Goal: Use online tool/utility: Utilize a website feature to perform a specific function

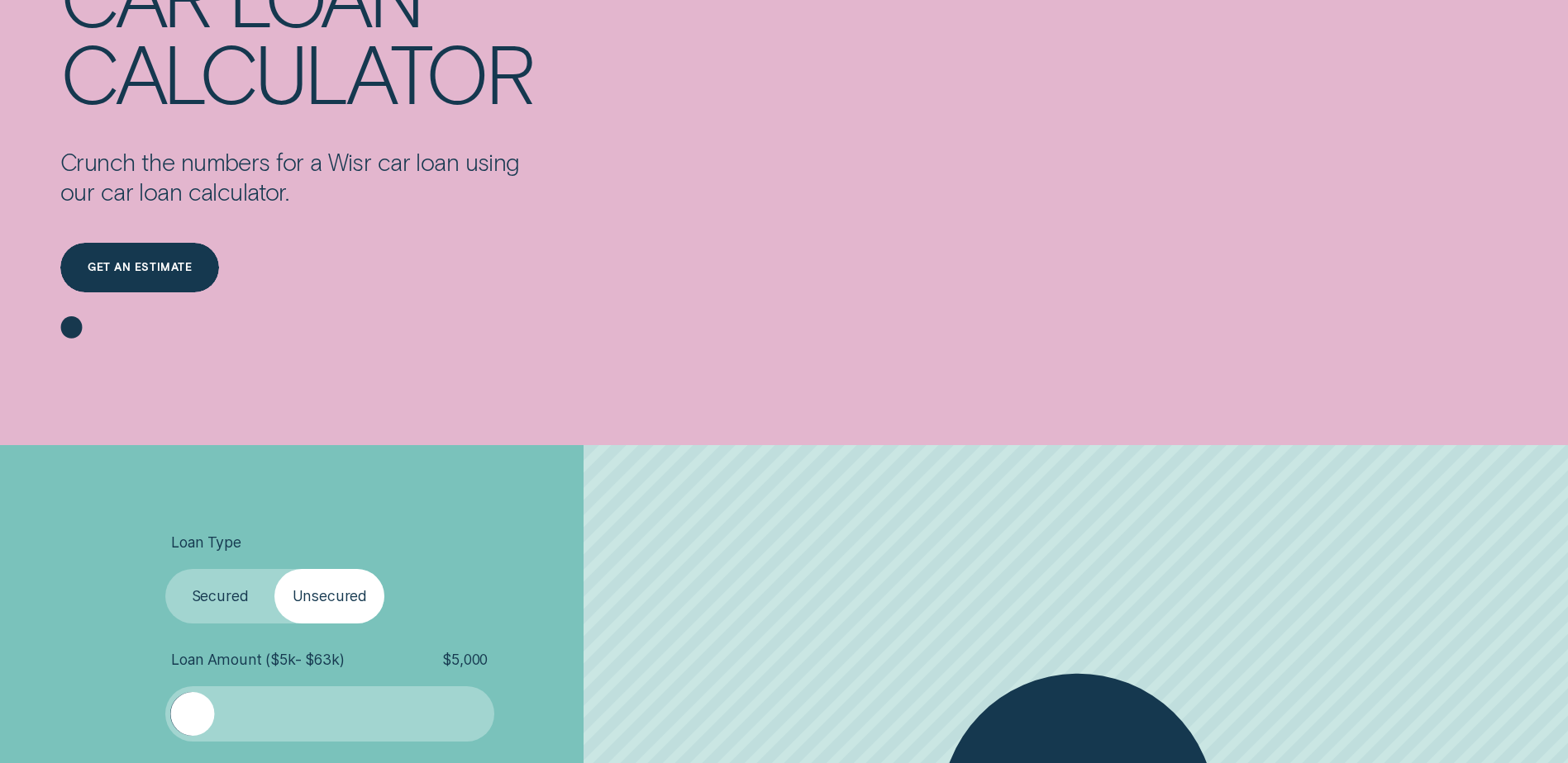
scroll to position [413, 0]
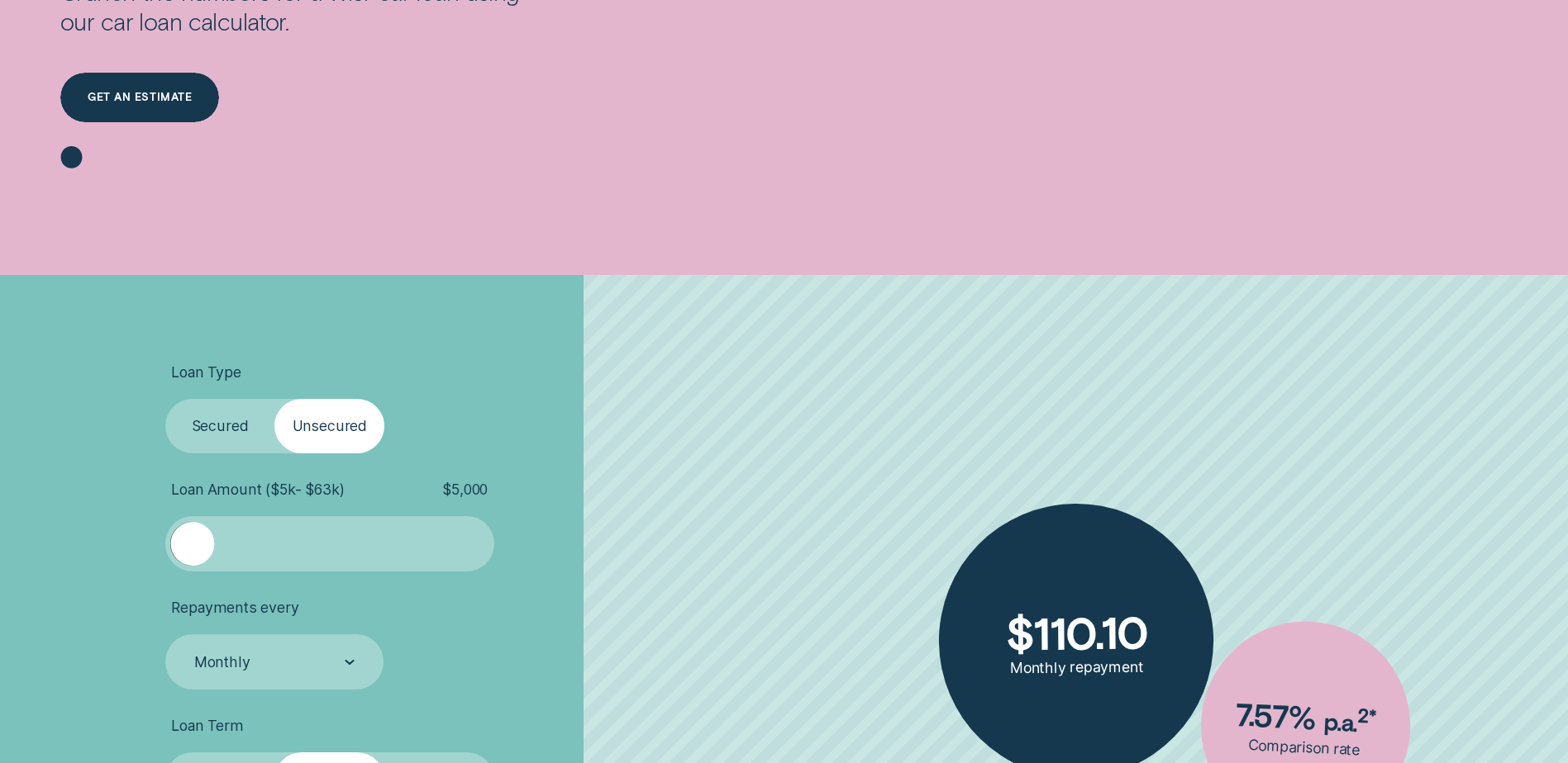
click at [231, 430] on label "Secured" at bounding box center [220, 427] width 110 height 55
click at [165, 399] on input "Secured" at bounding box center [165, 399] width 0 height 0
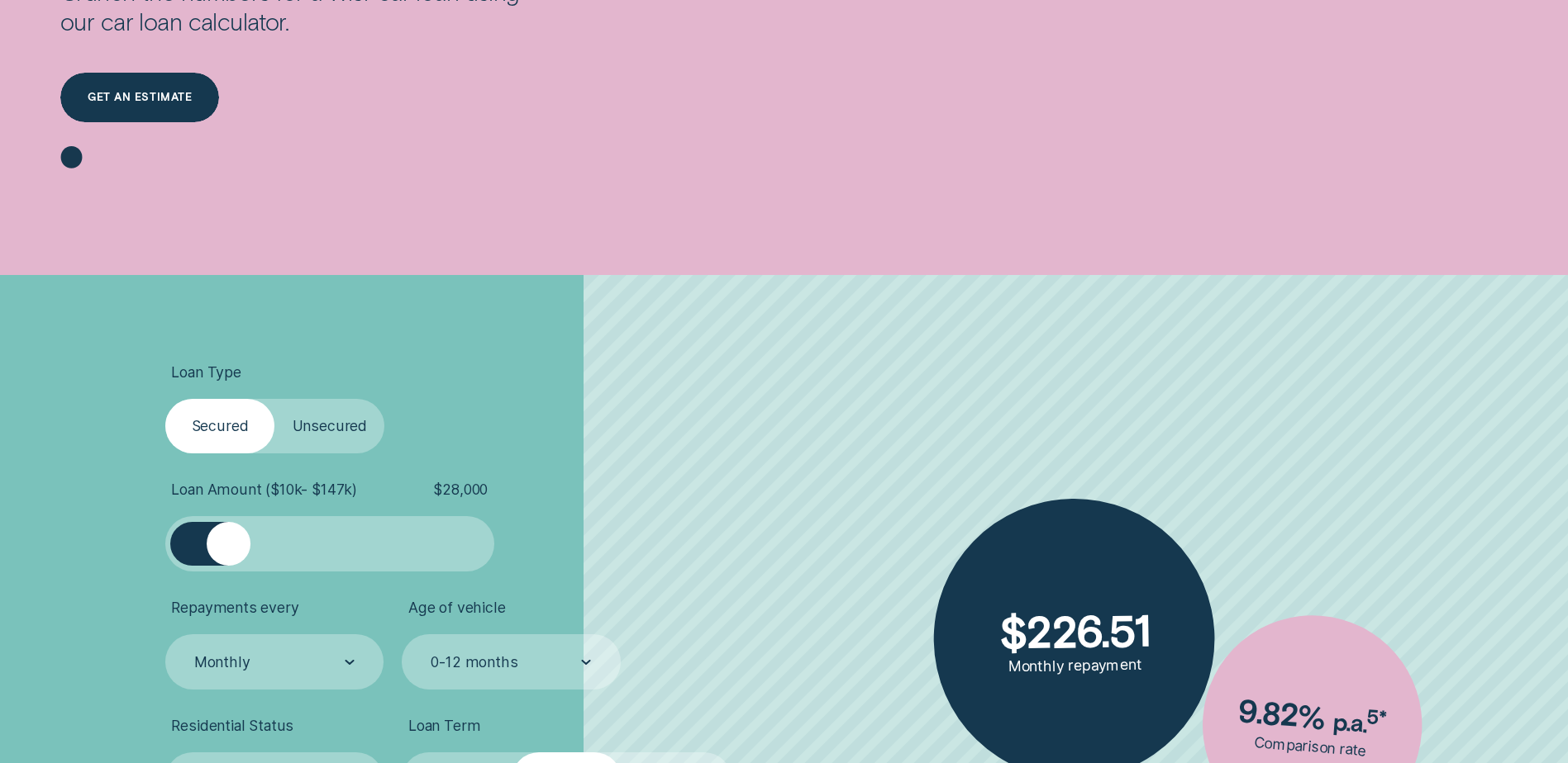
click at [229, 532] on div at bounding box center [329, 543] width 274 height 44
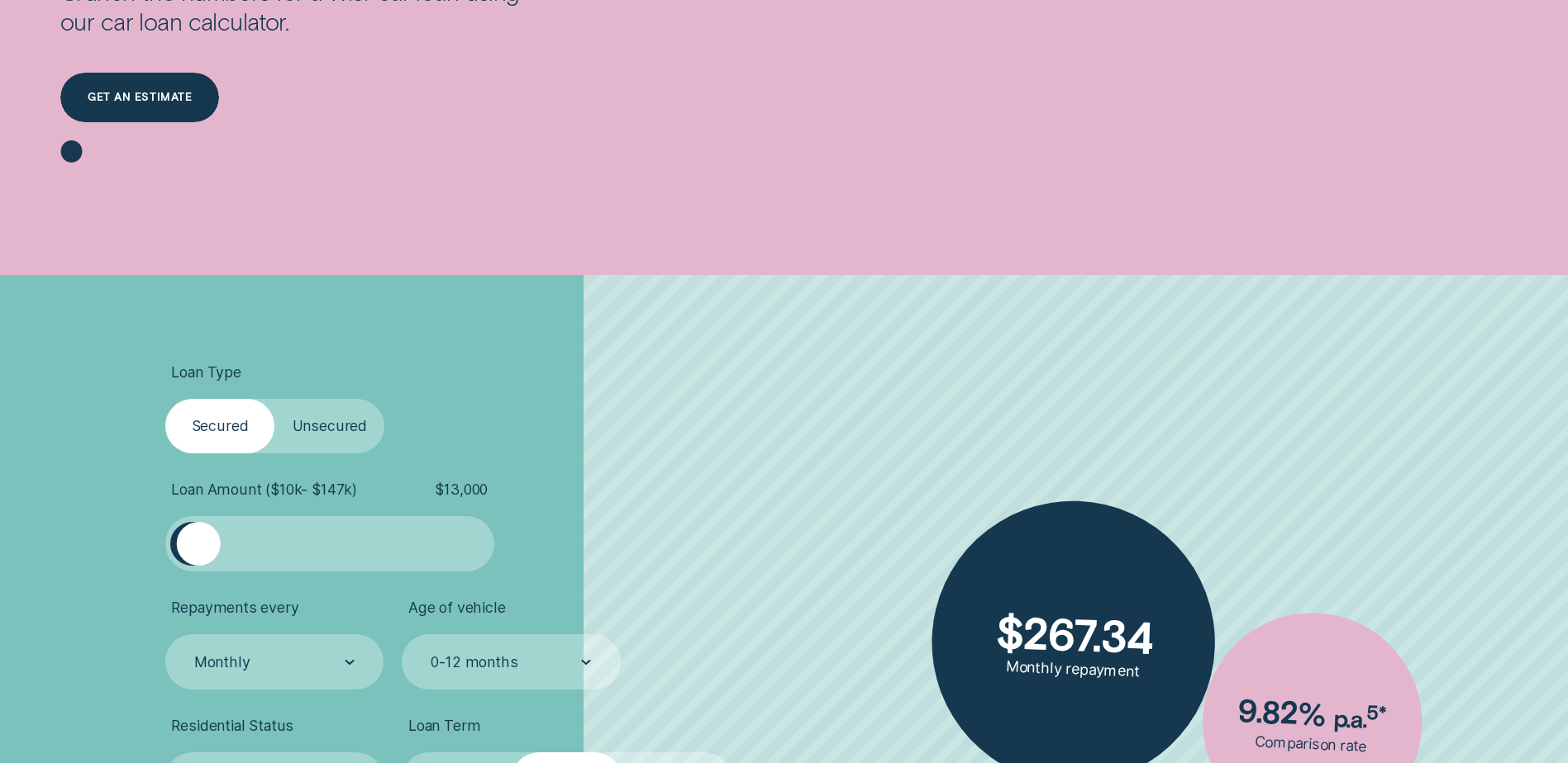
drag, startPoint x: 227, startPoint y: 546, endPoint x: 199, endPoint y: 544, distance: 28.1
click at [199, 544] on div at bounding box center [198, 543] width 44 height 44
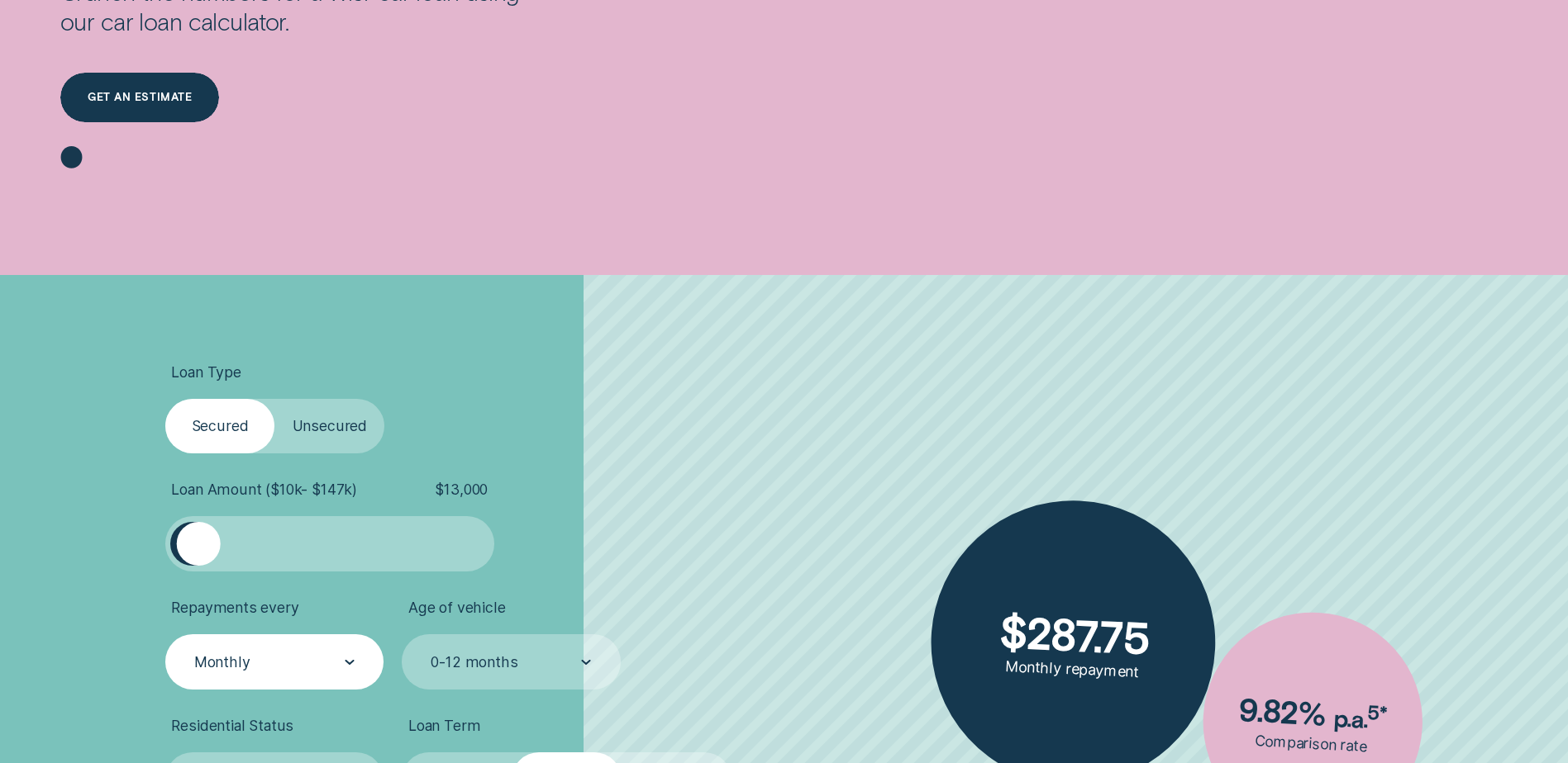
click at [243, 661] on div "Monthly" at bounding box center [222, 663] width 56 height 18
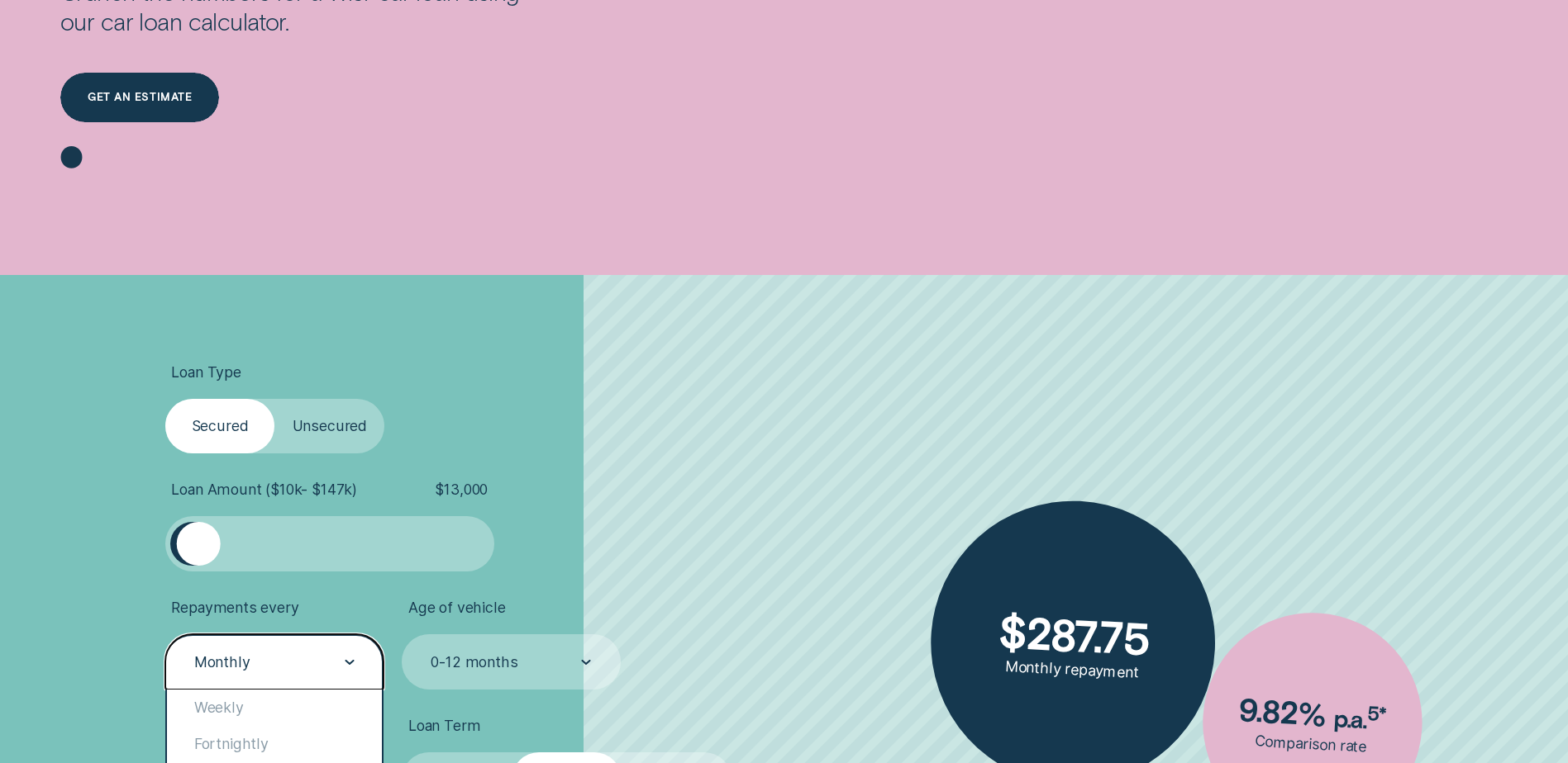
click at [248, 654] on div "Monthly" at bounding box center [222, 663] width 56 height 18
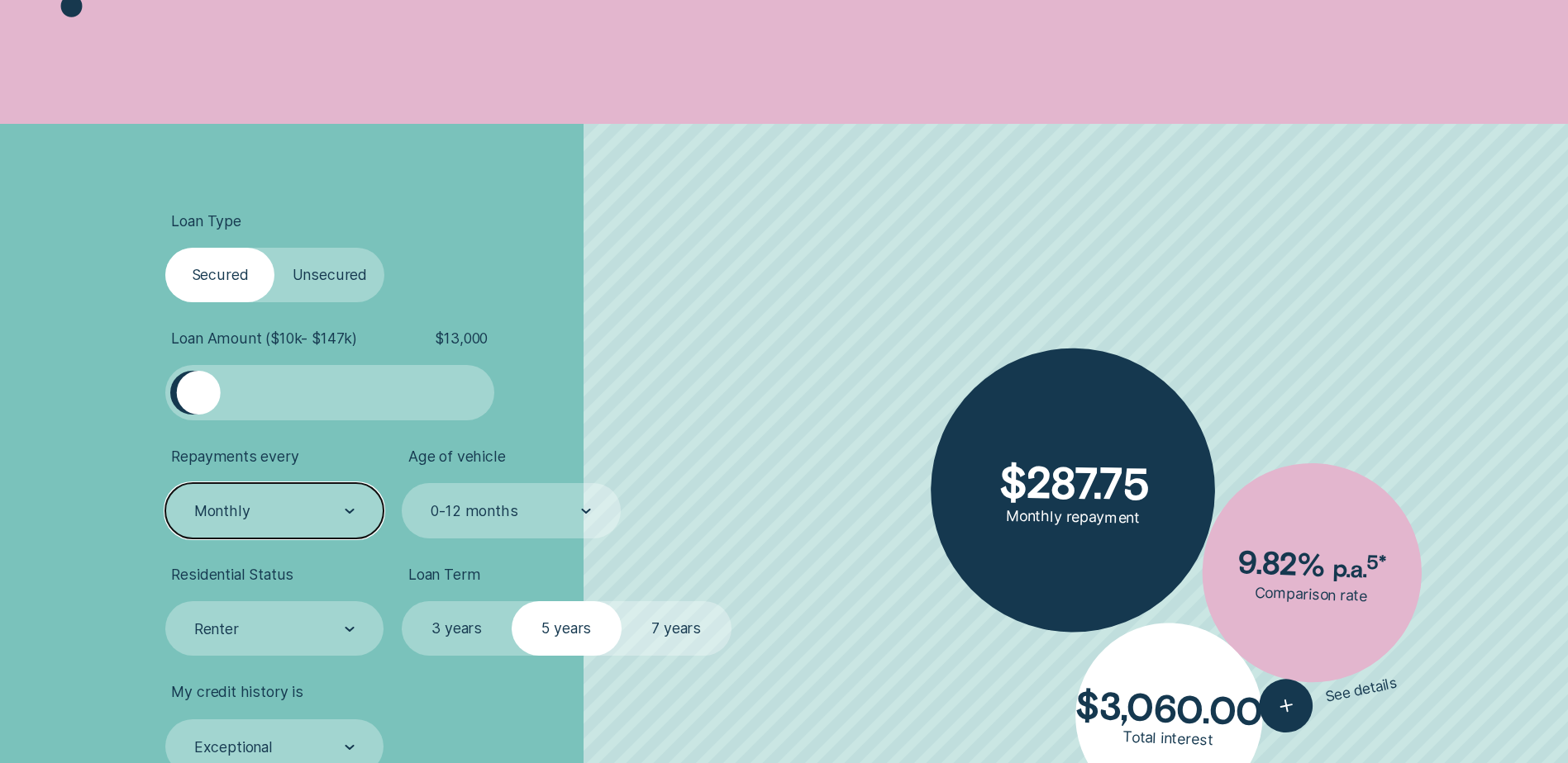
scroll to position [578, 0]
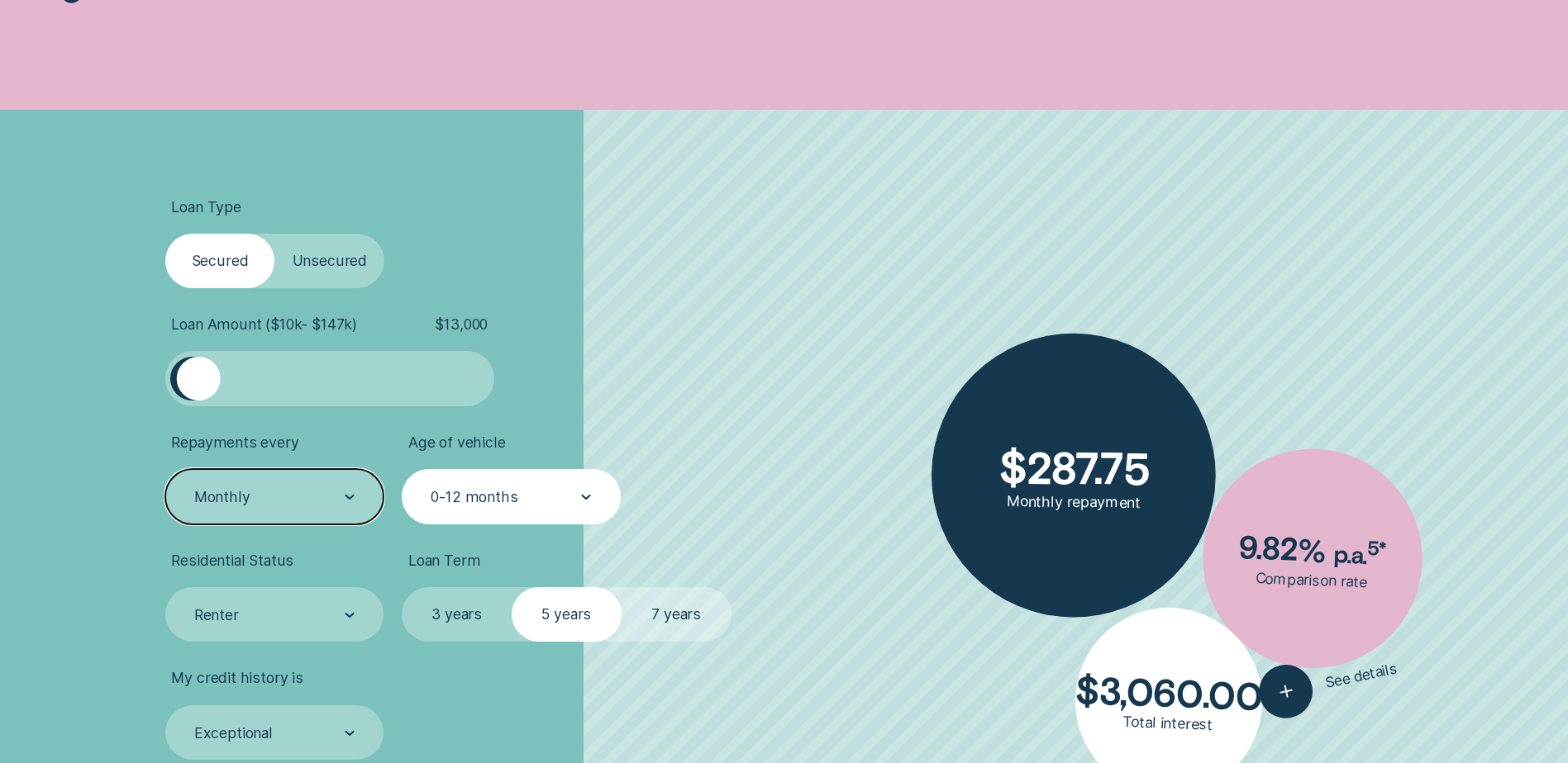
click at [469, 501] on div "0-12 months" at bounding box center [474, 497] width 87 height 18
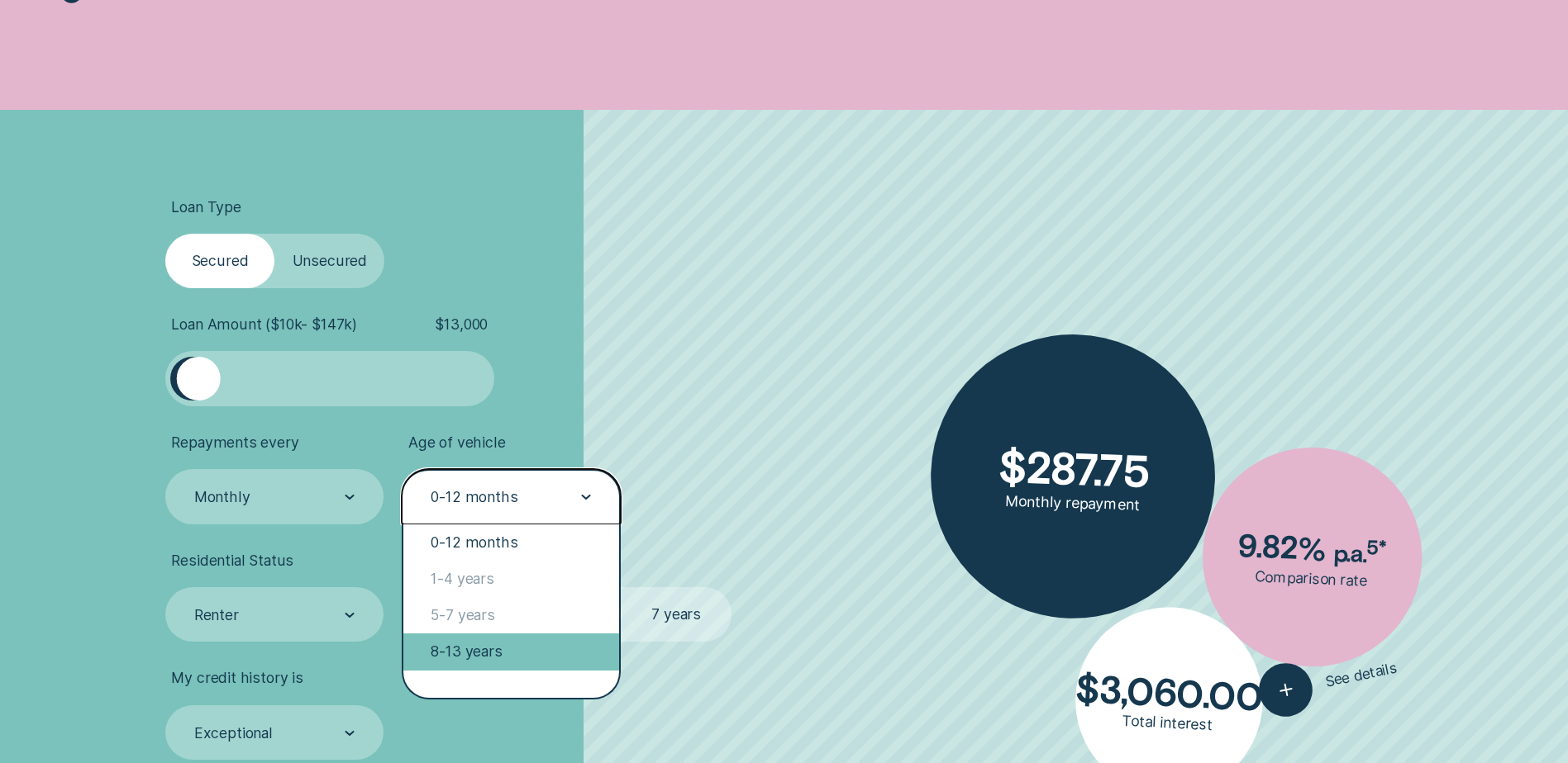
click at [466, 650] on div "8-13 years" at bounding box center [511, 652] width 215 height 36
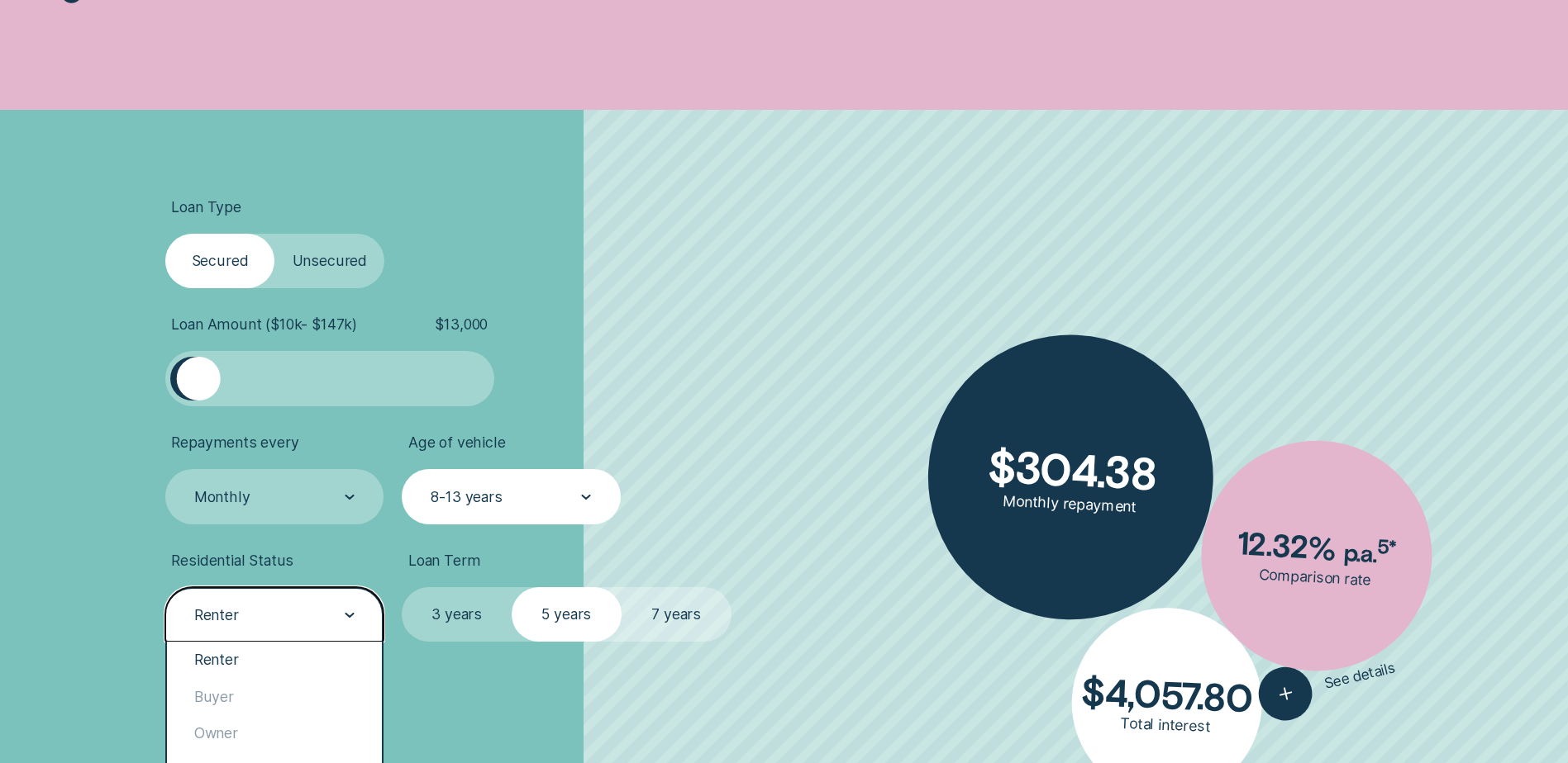
click at [262, 609] on div "Renter" at bounding box center [273, 616] width 162 height 21
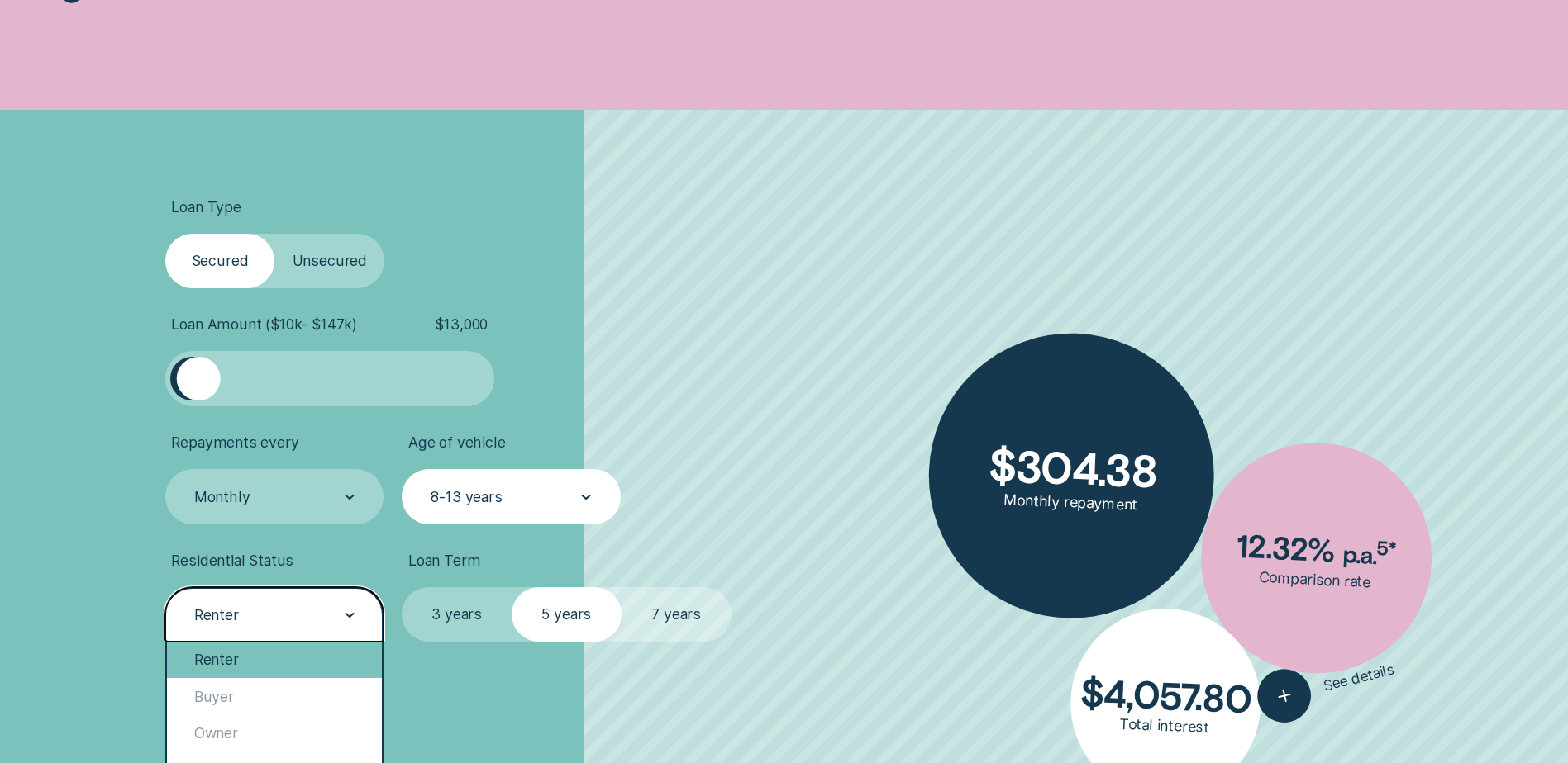
scroll to position [13, 0]
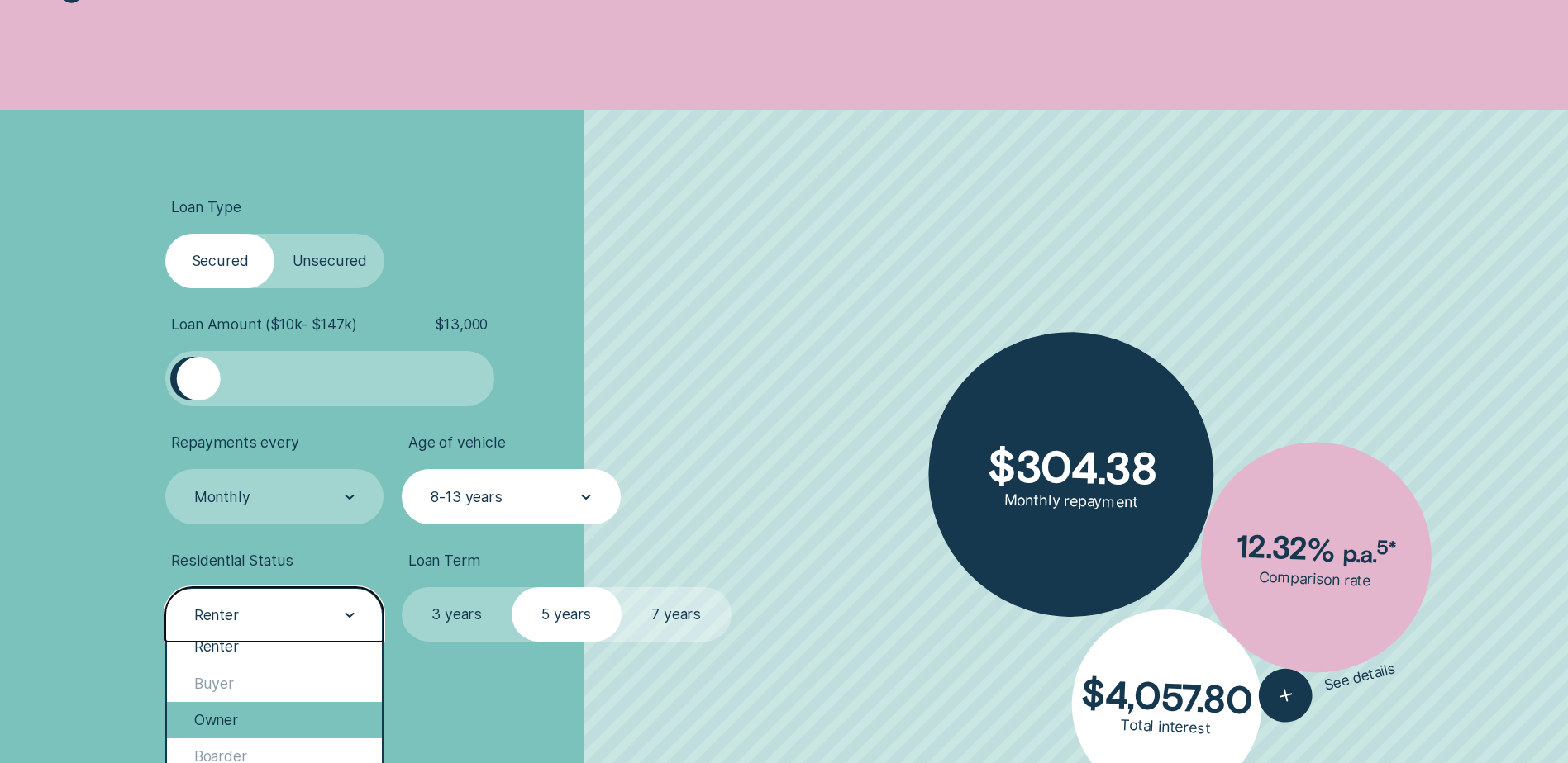
click at [228, 715] on div "Owner" at bounding box center [273, 721] width 215 height 36
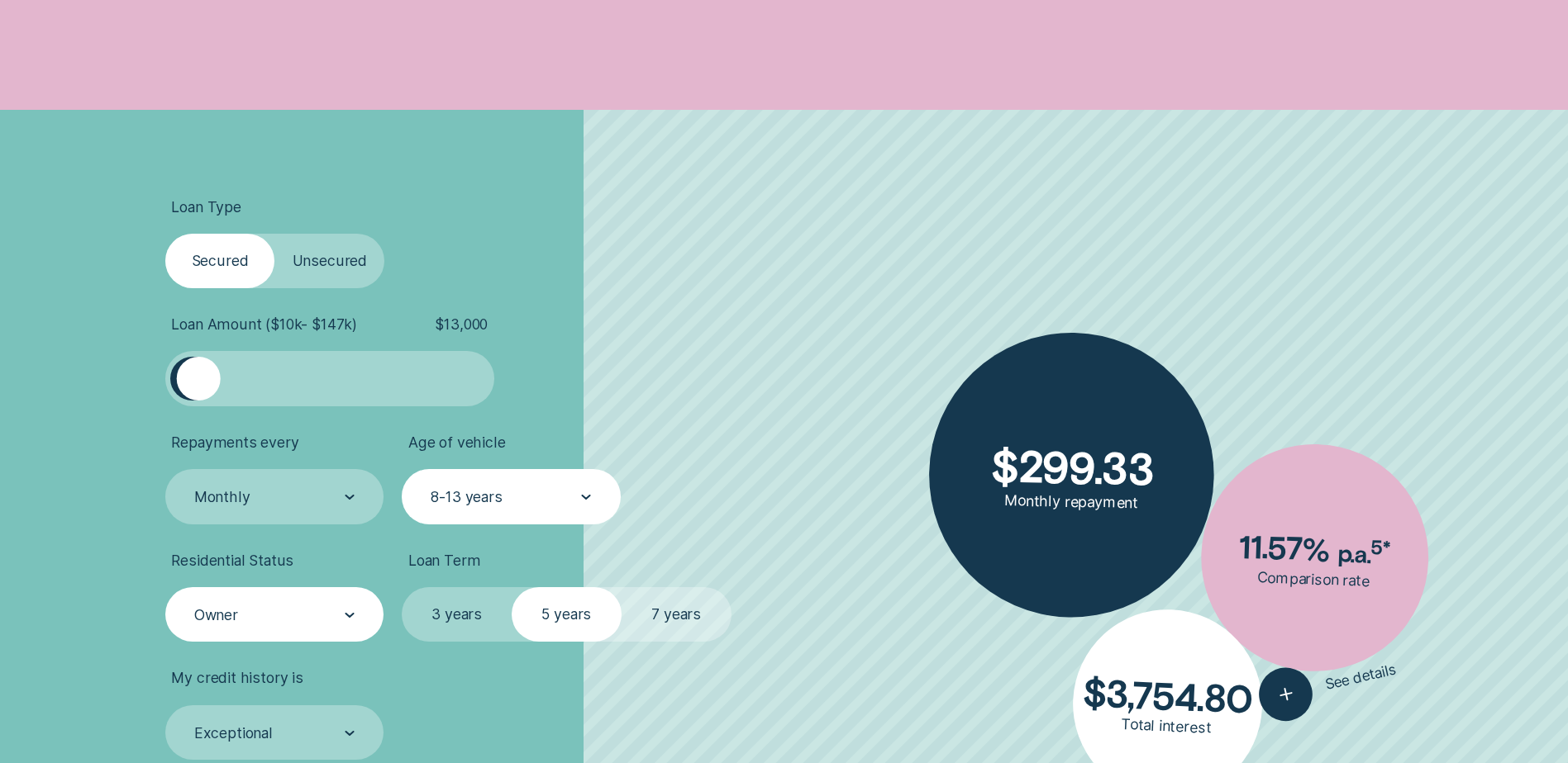
click at [445, 619] on label "3 years" at bounding box center [457, 615] width 110 height 55
click at [402, 587] on input "3 years" at bounding box center [402, 587] width 0 height 0
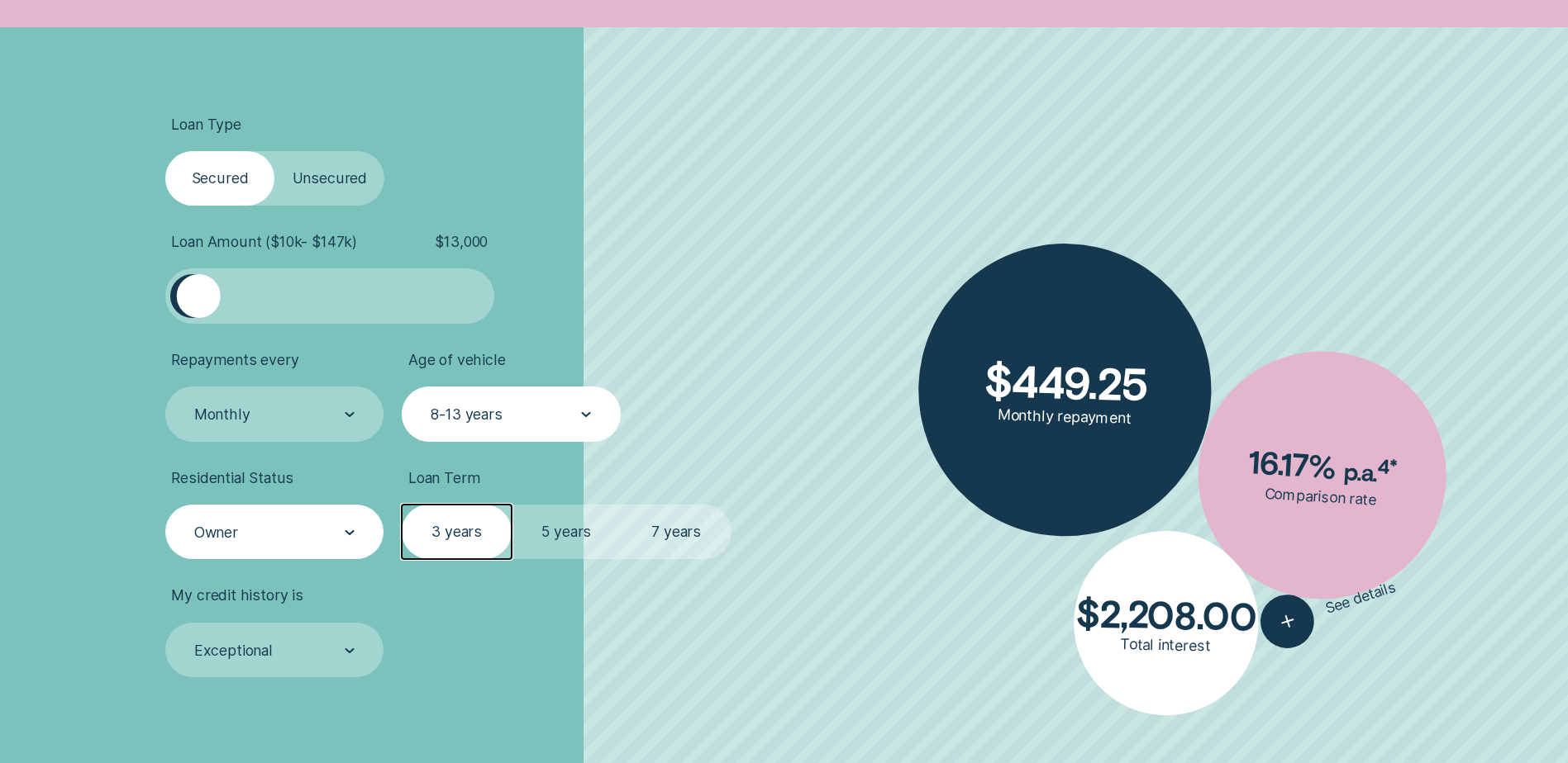
scroll to position [578, 0]
